Goal: Transaction & Acquisition: Purchase product/service

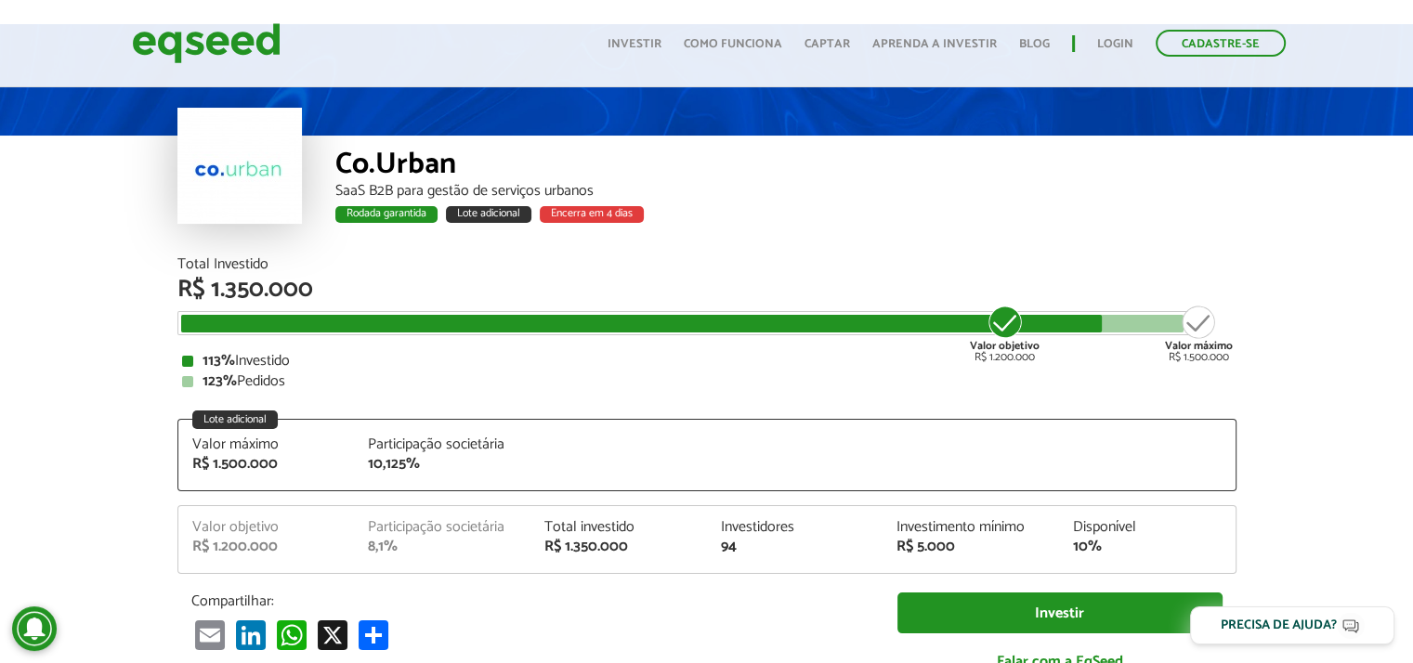
scroll to position [93, 0]
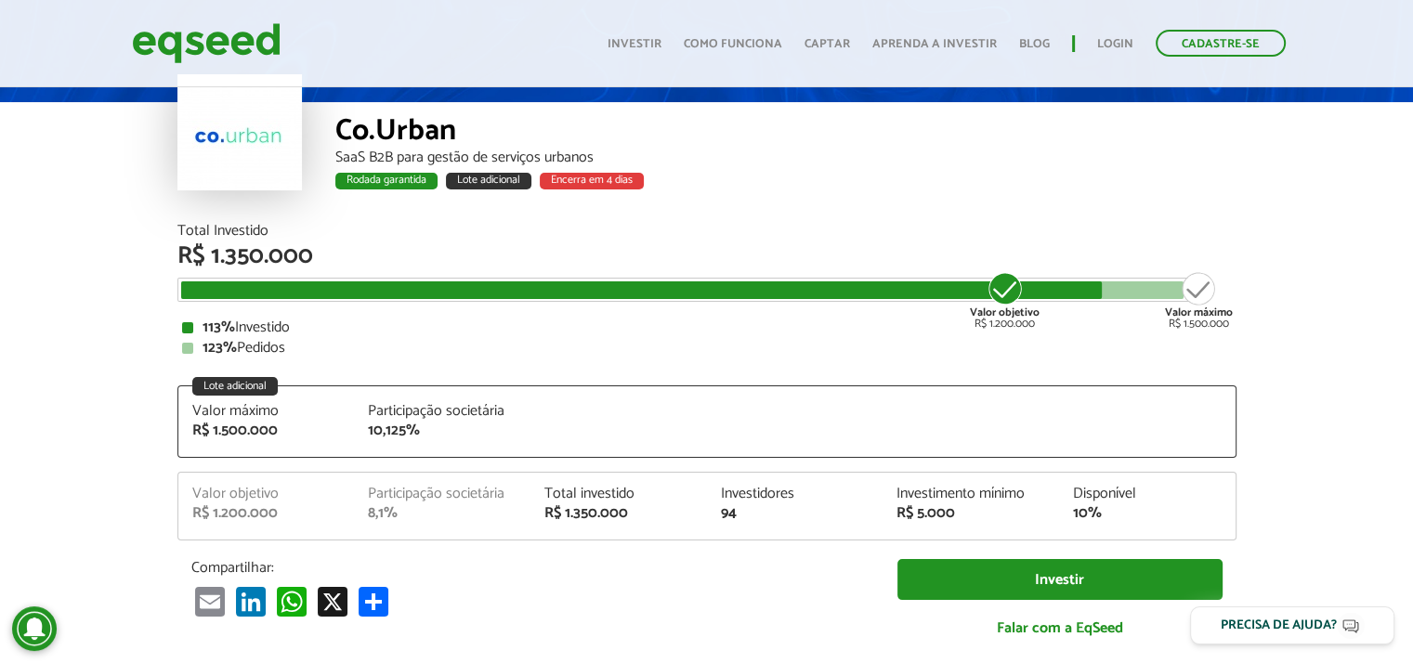
click at [474, 178] on div "Lote adicional" at bounding box center [488, 181] width 85 height 17
click at [606, 183] on div "Encerra em 4 dias" at bounding box center [592, 181] width 104 height 17
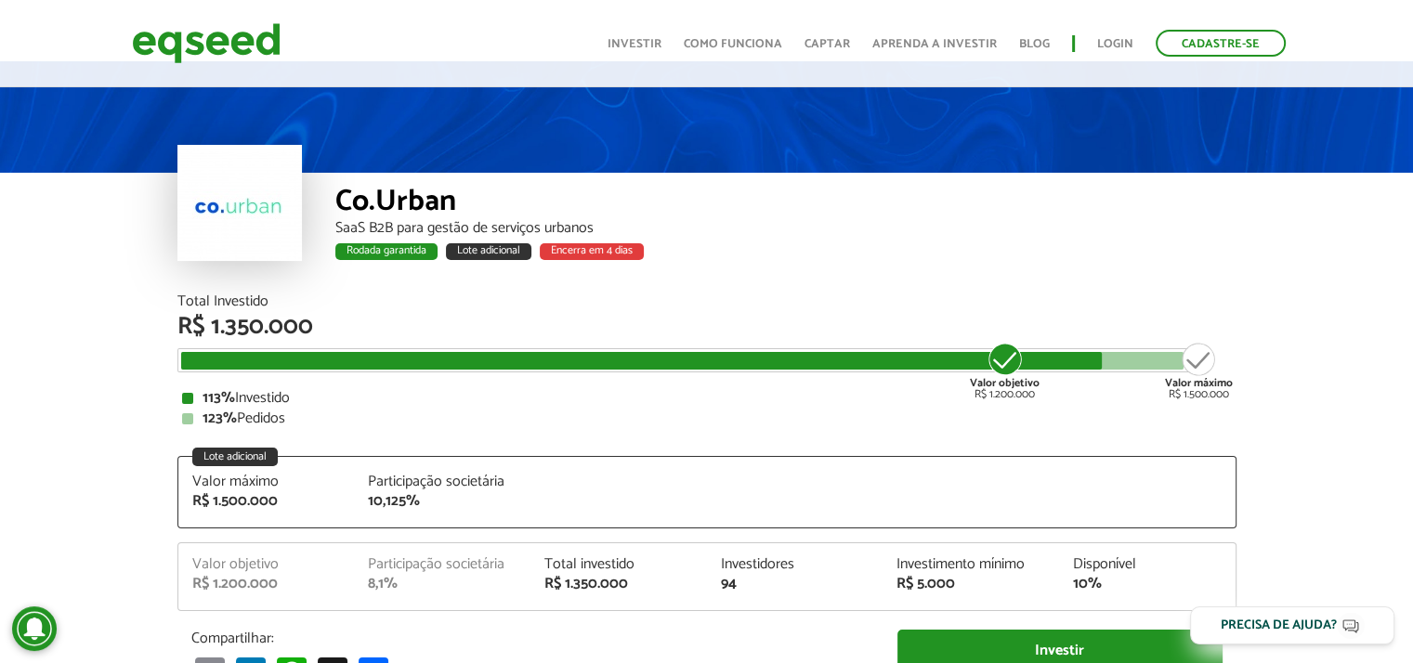
scroll to position [0, 0]
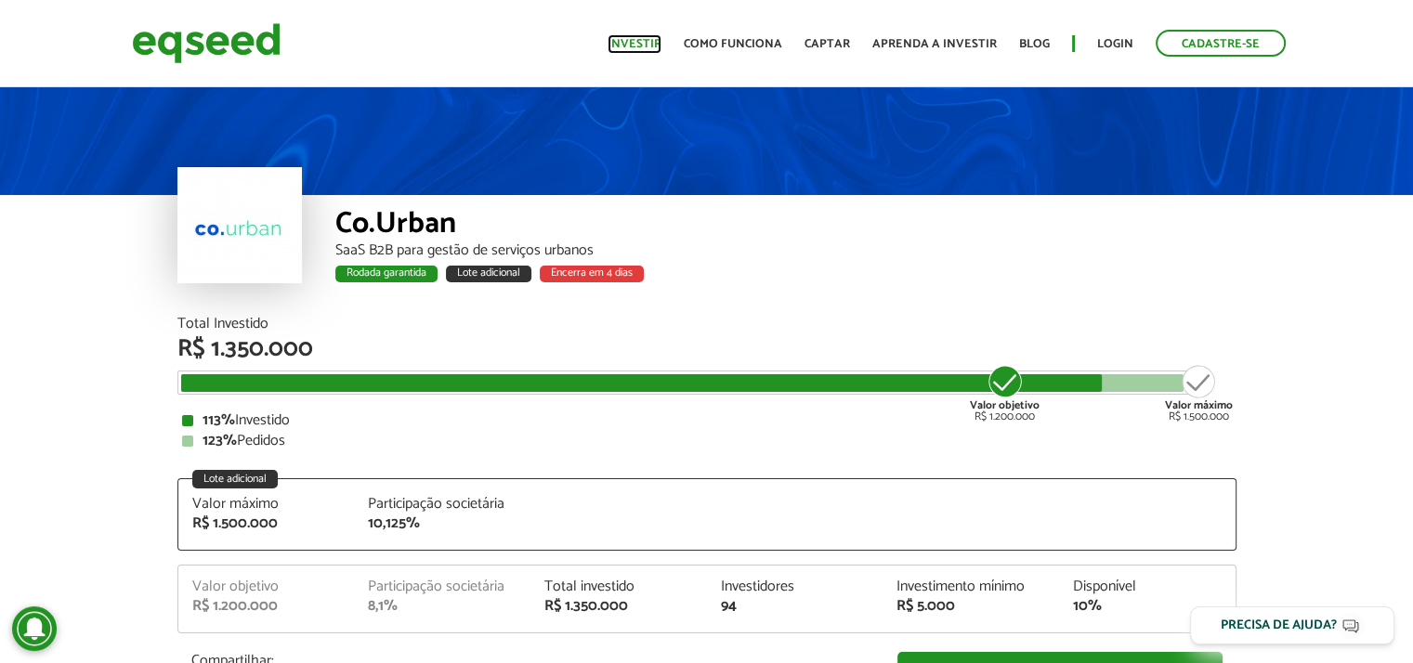
click at [662, 45] on link "Investir" at bounding box center [635, 44] width 54 height 12
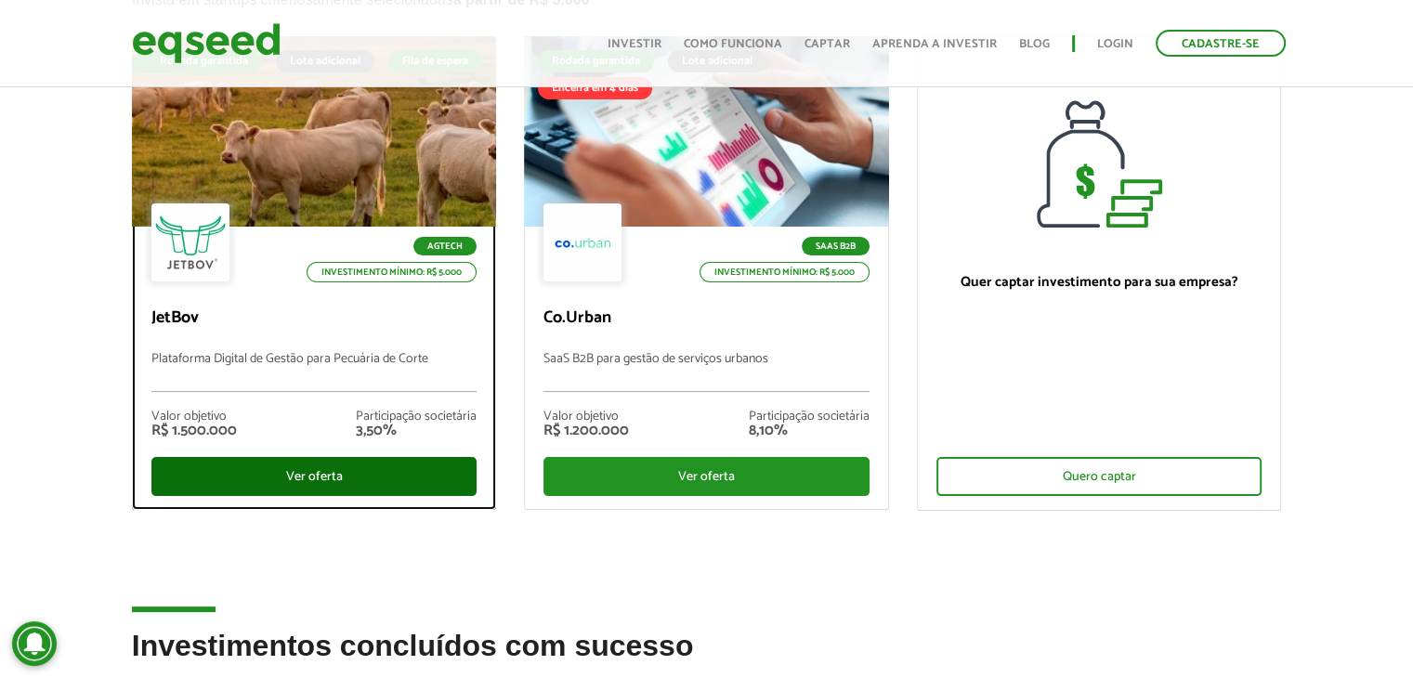
click at [327, 483] on div "Ver oferta" at bounding box center [314, 476] width 326 height 39
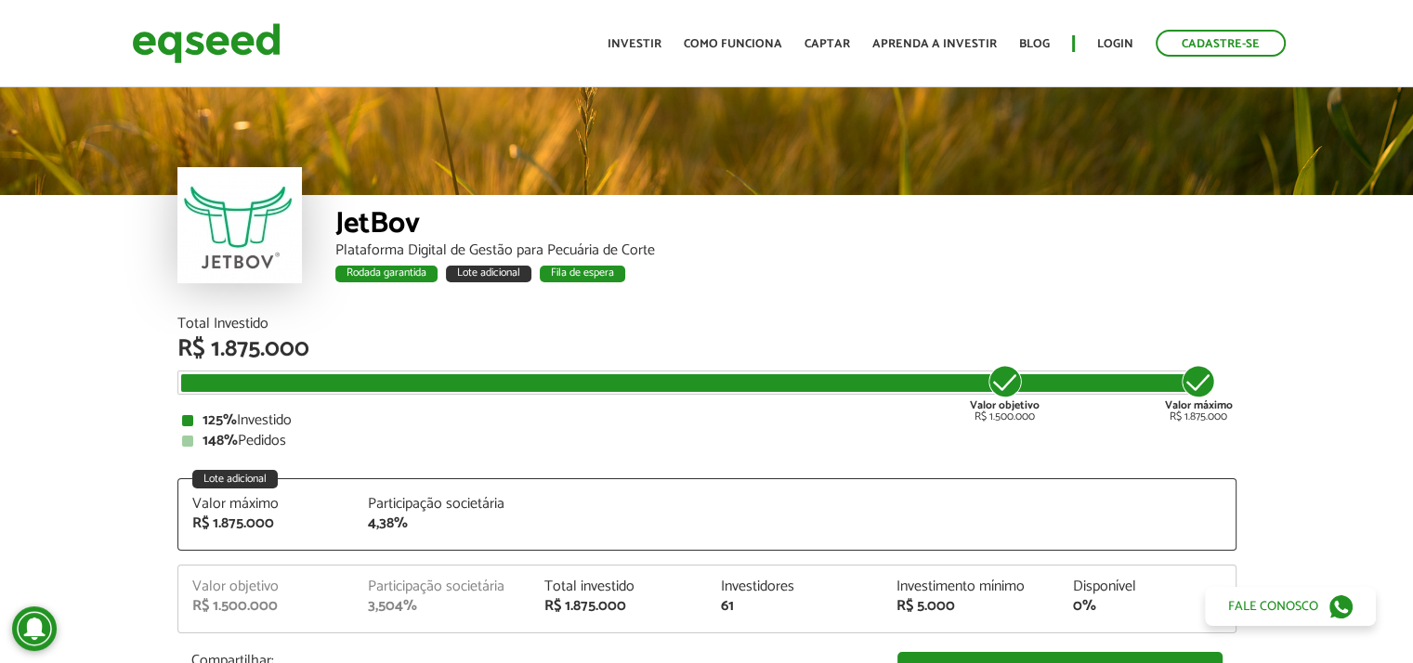
scroll to position [2312, 0]
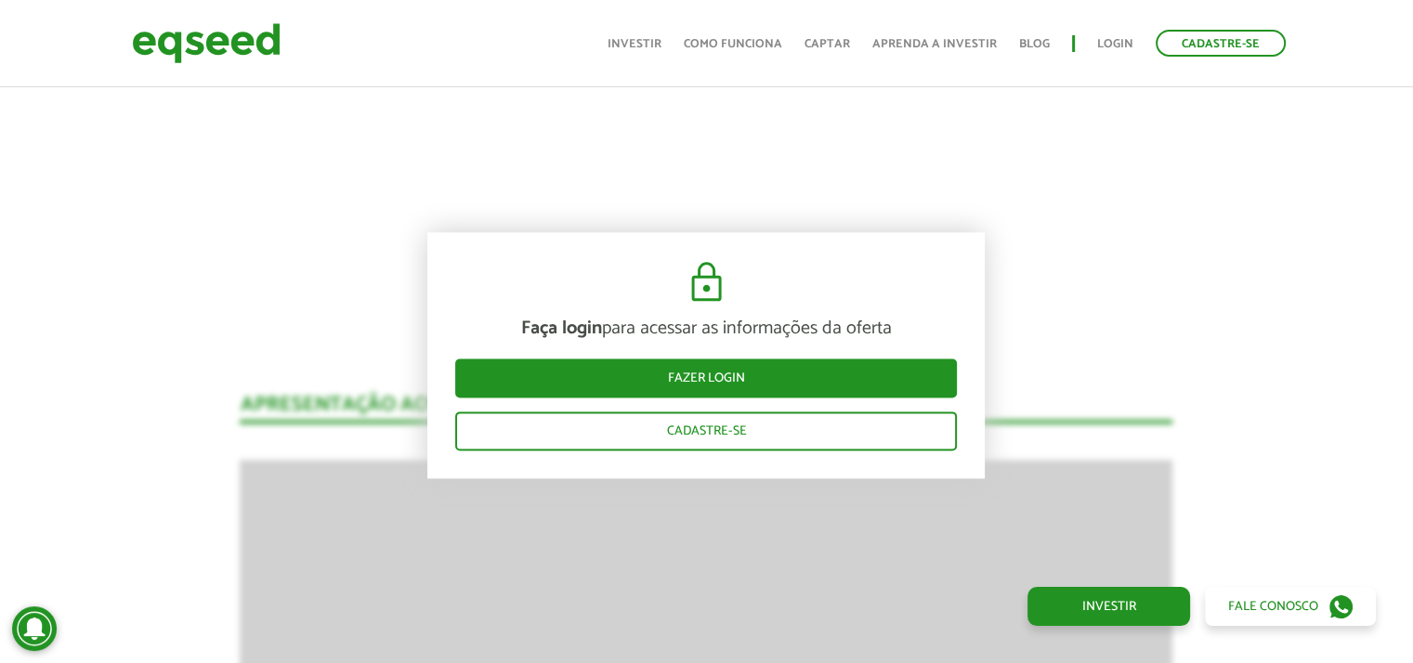
click at [728, 285] on img at bounding box center [707, 282] width 46 height 45
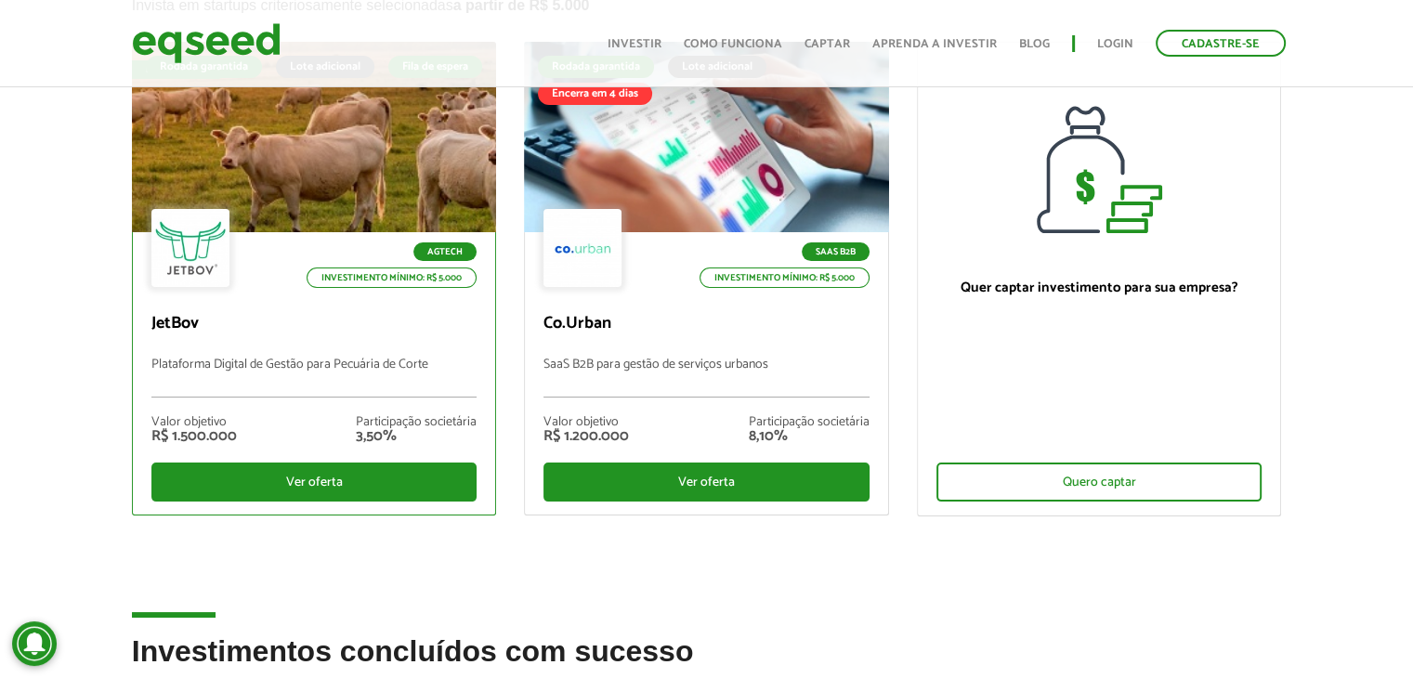
scroll to position [273, 0]
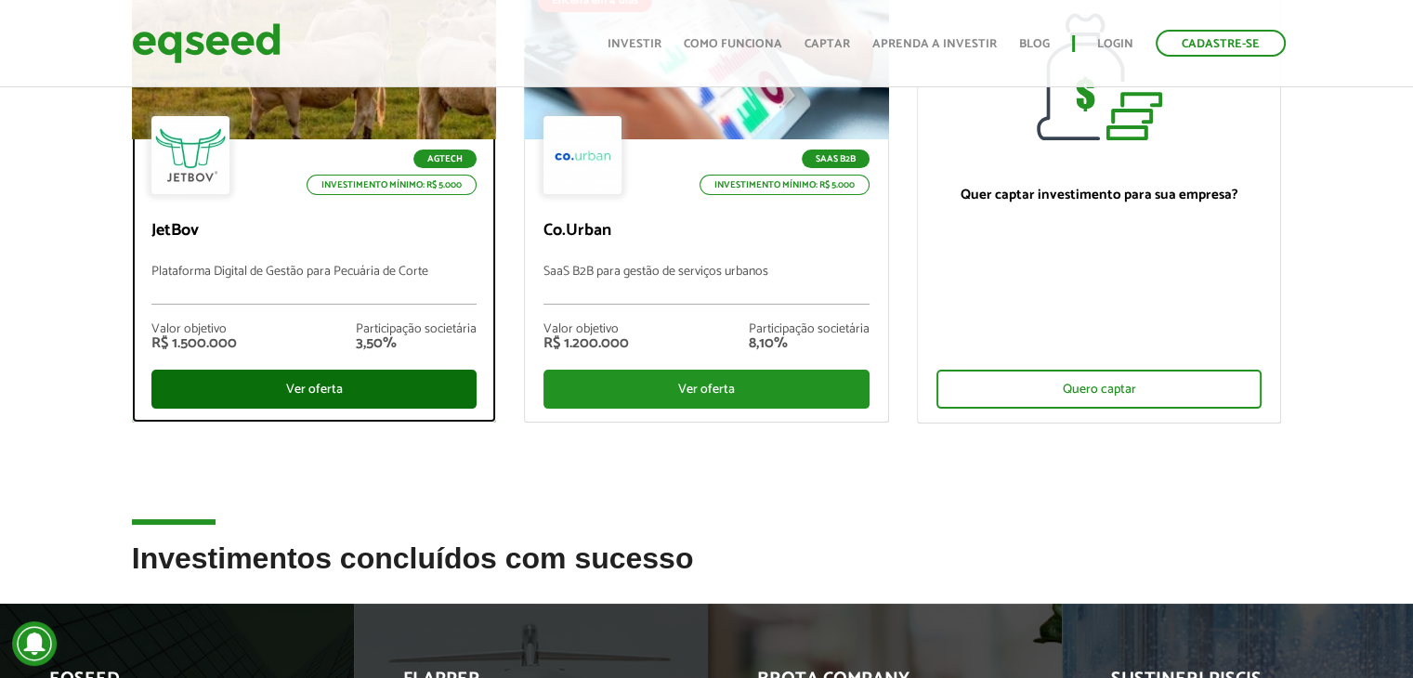
click at [335, 390] on div "Ver oferta" at bounding box center [314, 389] width 326 height 39
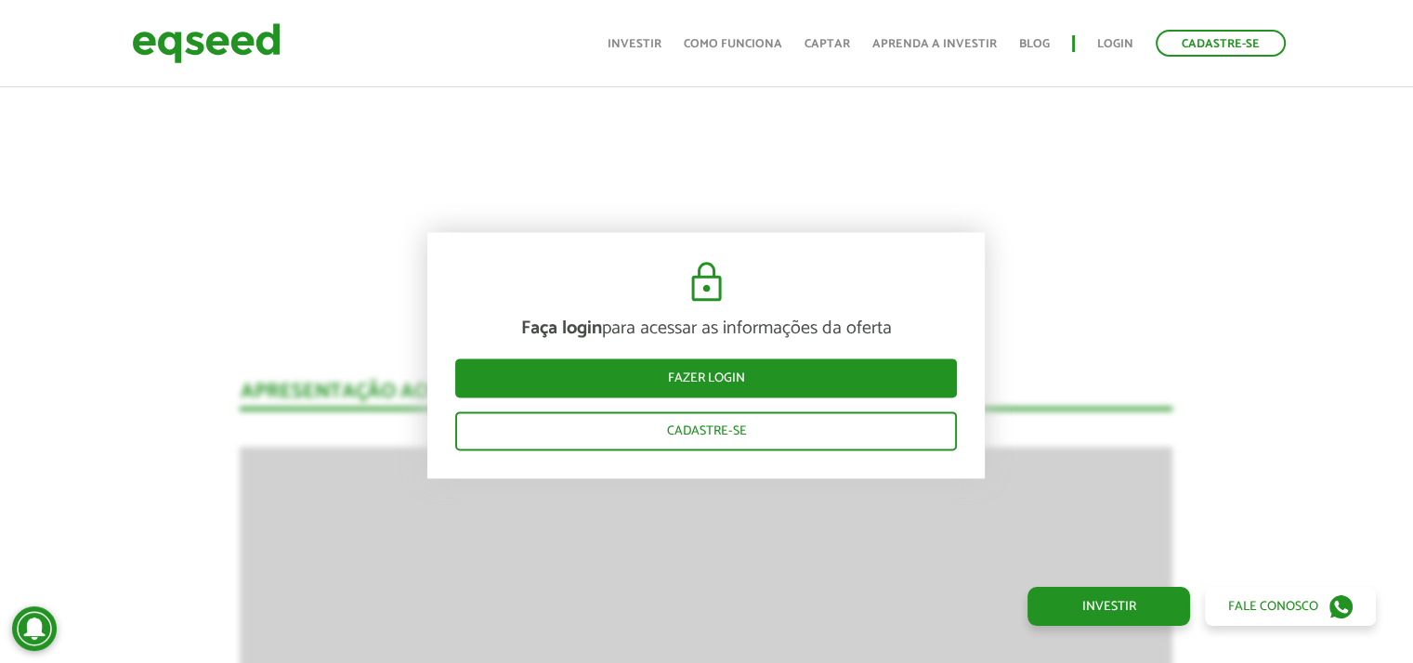
scroll to position [2405, 0]
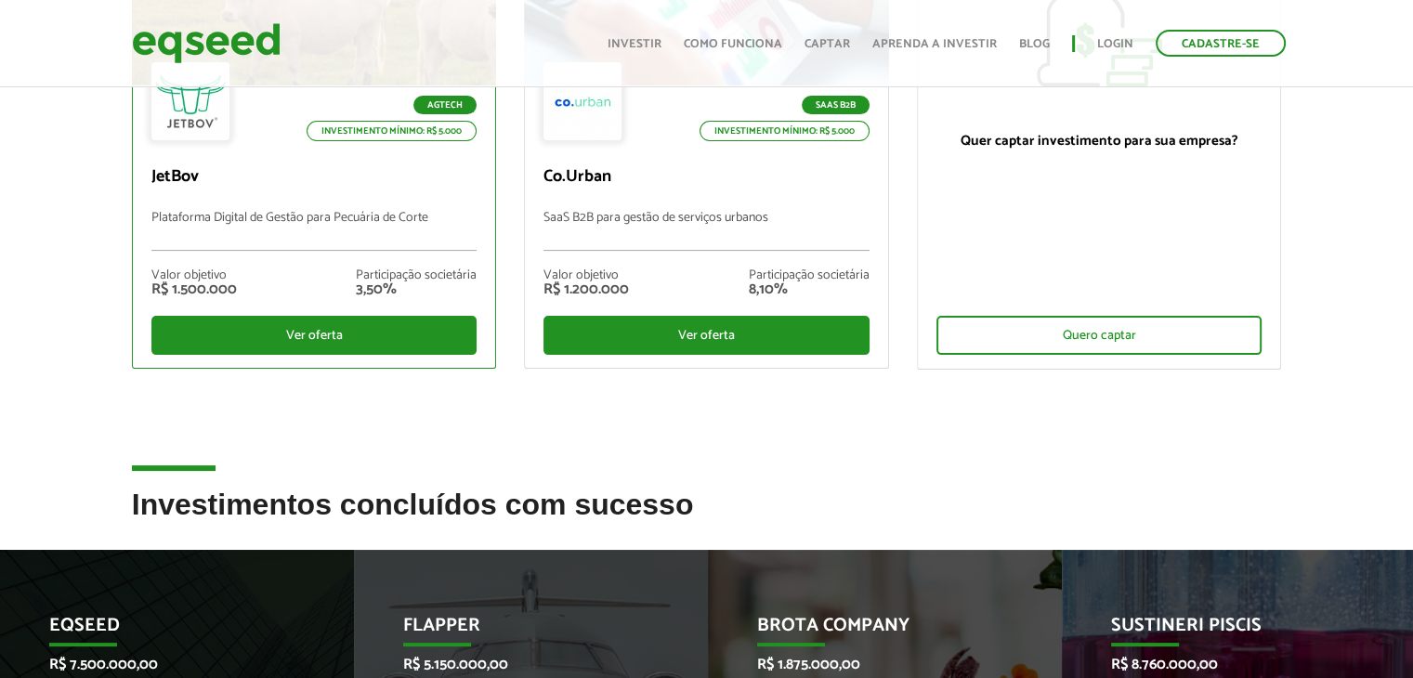
scroll to position [372, 0]
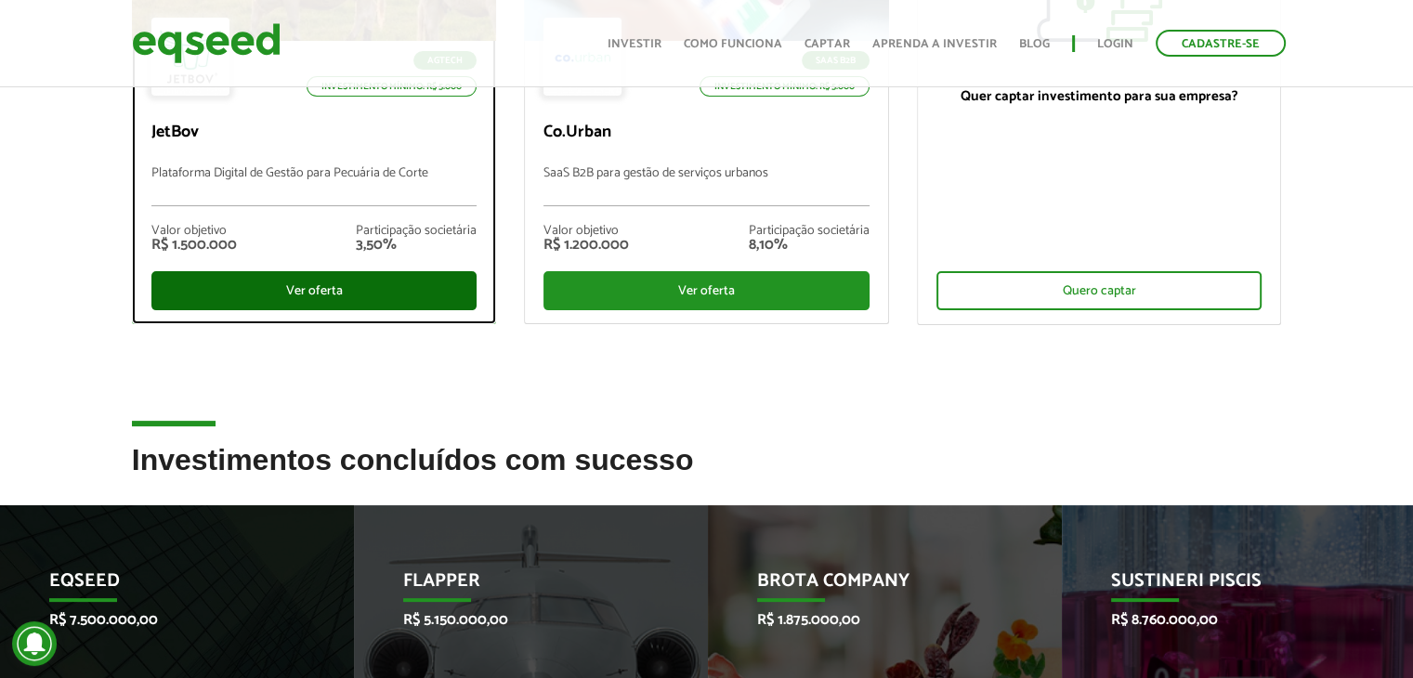
click at [379, 291] on div "Ver oferta" at bounding box center [314, 290] width 326 height 39
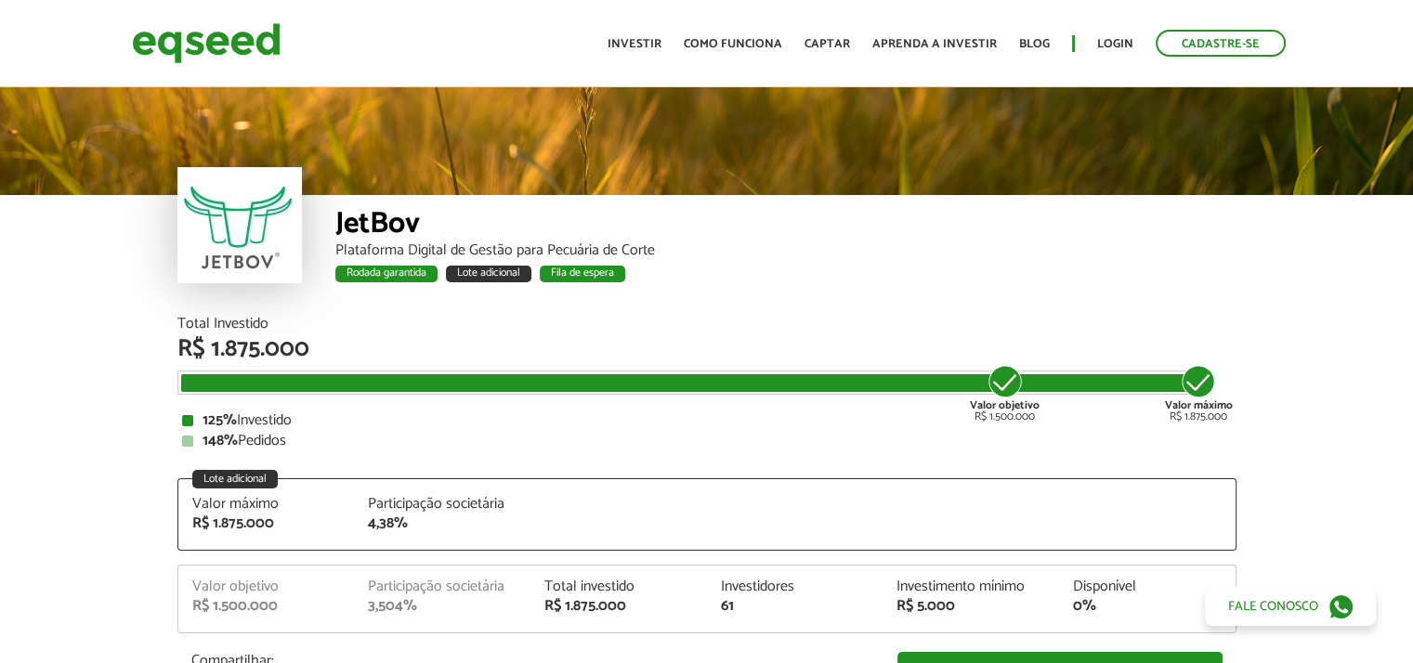
scroll to position [2312, 0]
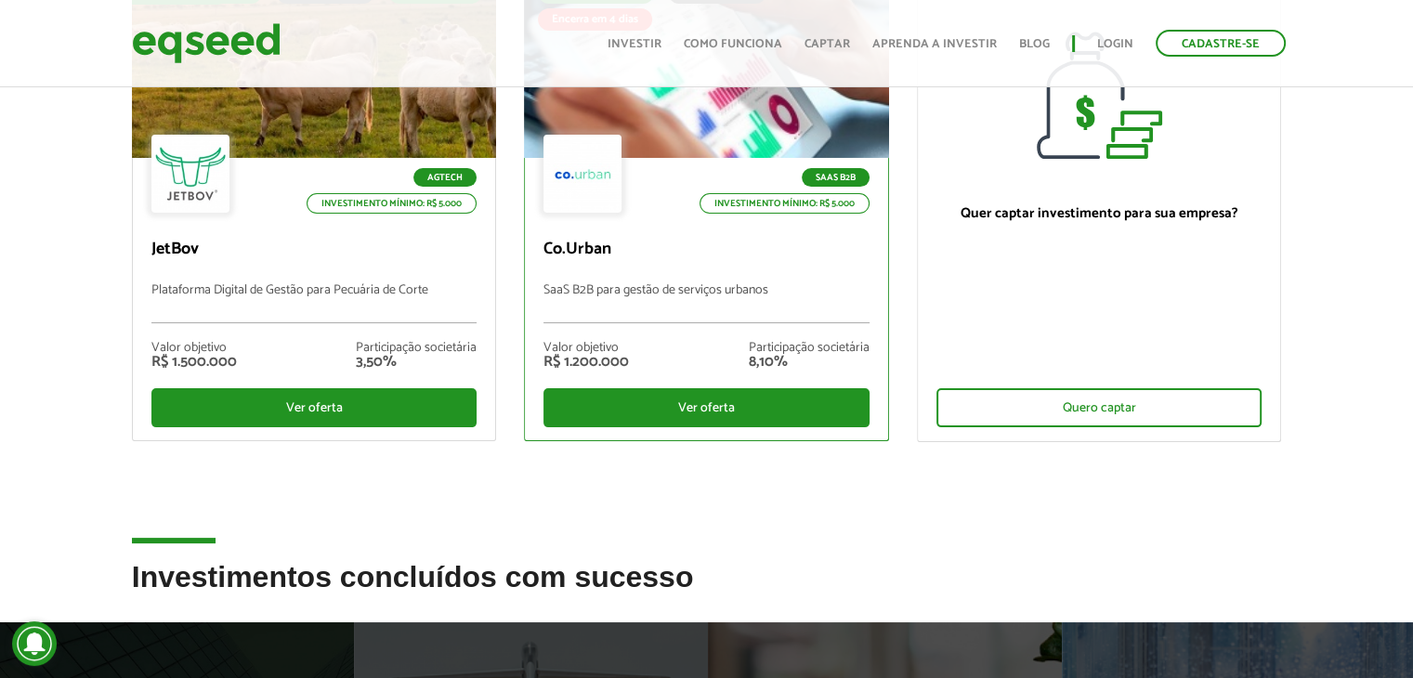
scroll to position [204, 0]
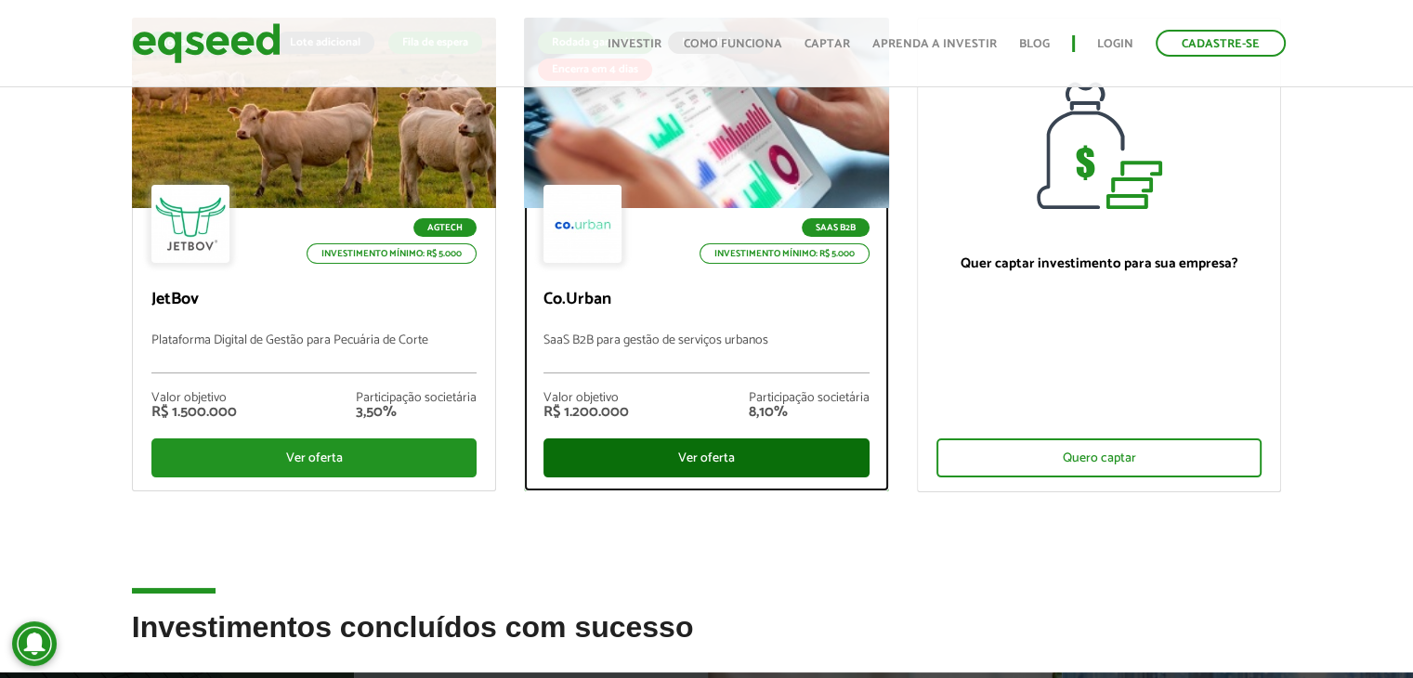
click at [730, 460] on div "Ver oferta" at bounding box center [707, 458] width 326 height 39
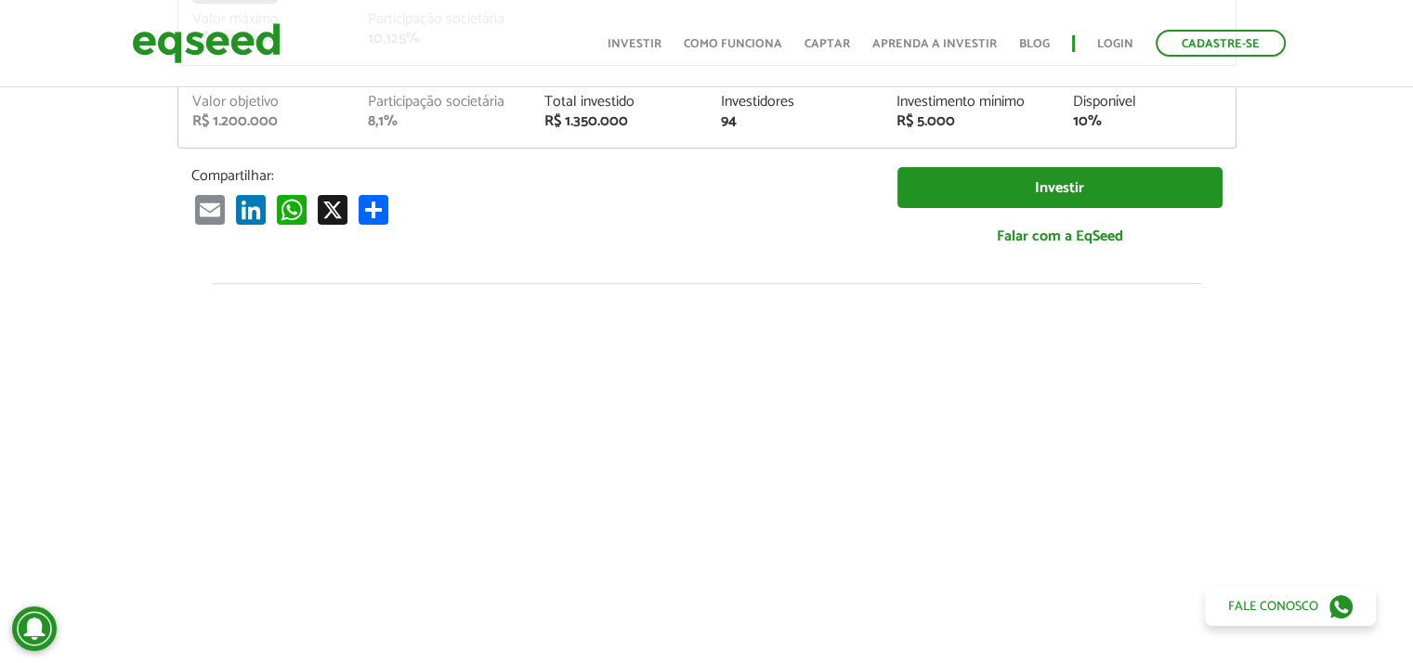
scroll to position [186, 0]
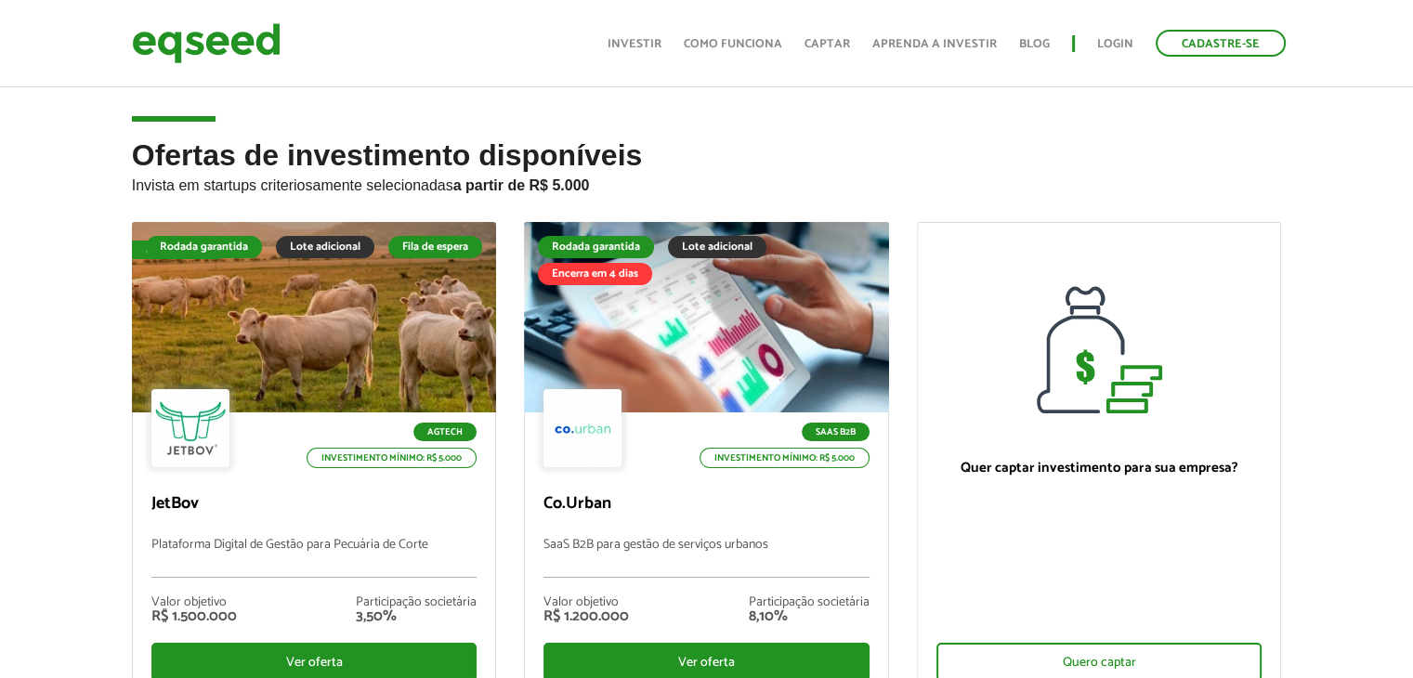
scroll to position [204, 0]
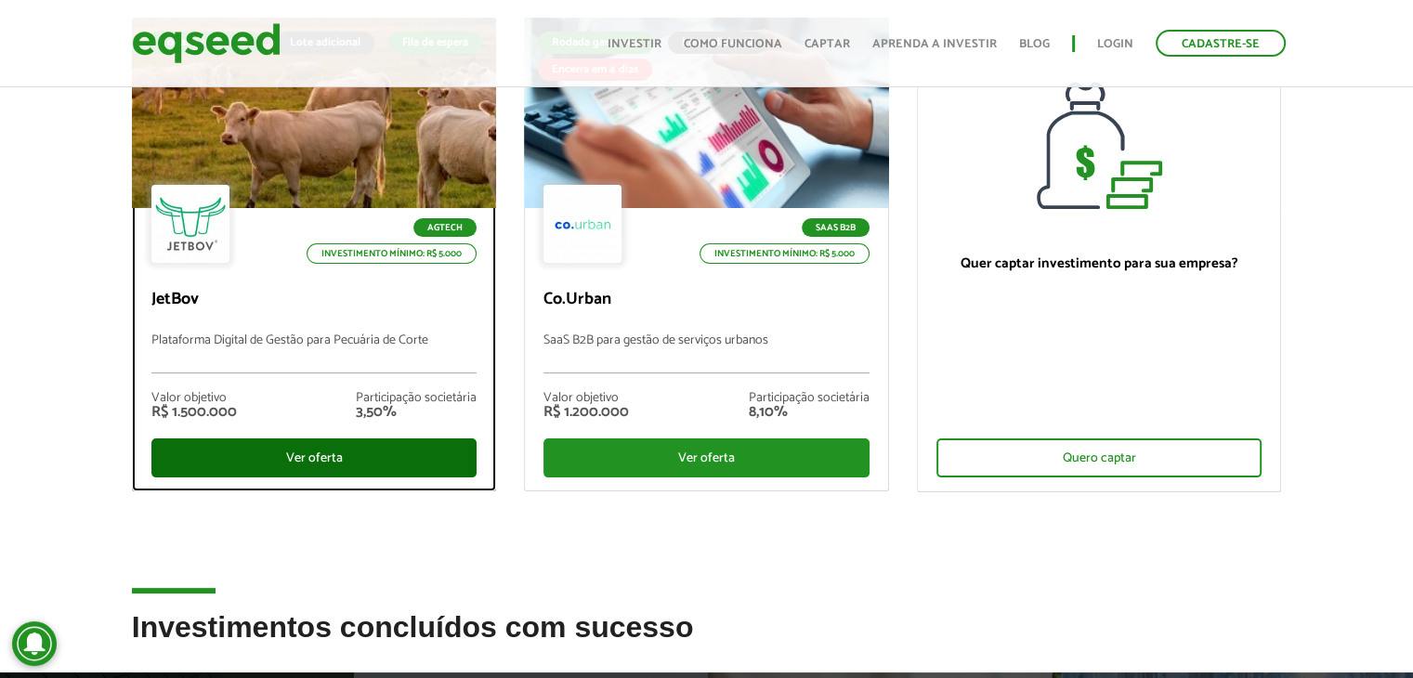
click at [305, 454] on div "Ver oferta" at bounding box center [314, 458] width 326 height 39
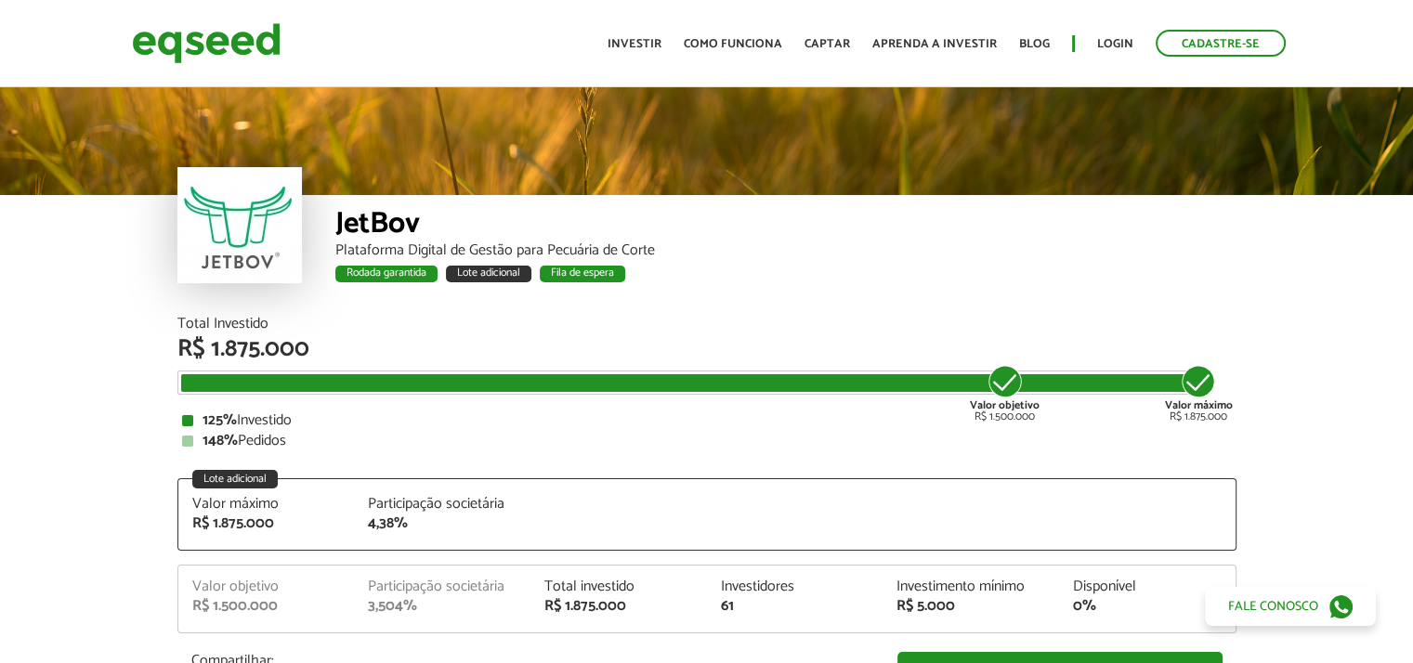
scroll to position [2312, 0]
